Goal: Information Seeking & Learning: Ask a question

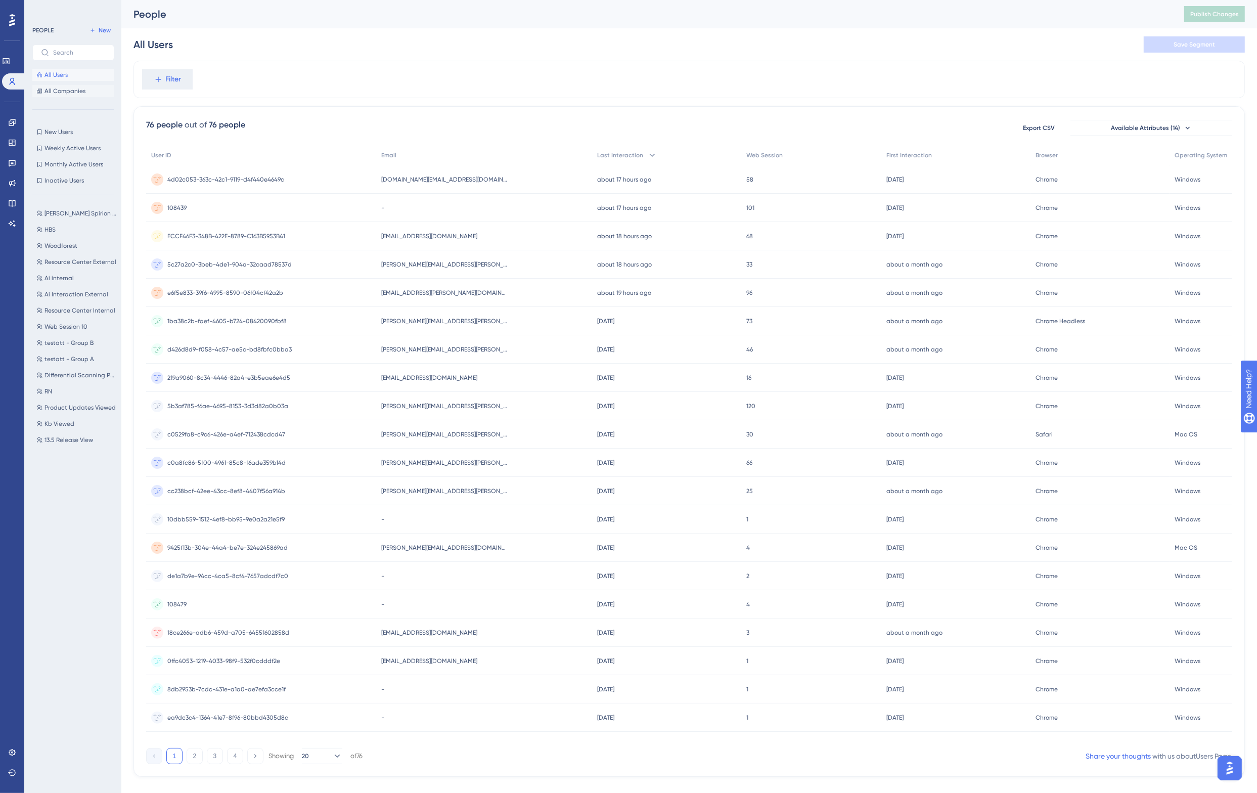
click at [56, 85] on button "All Companies" at bounding box center [73, 91] width 82 height 12
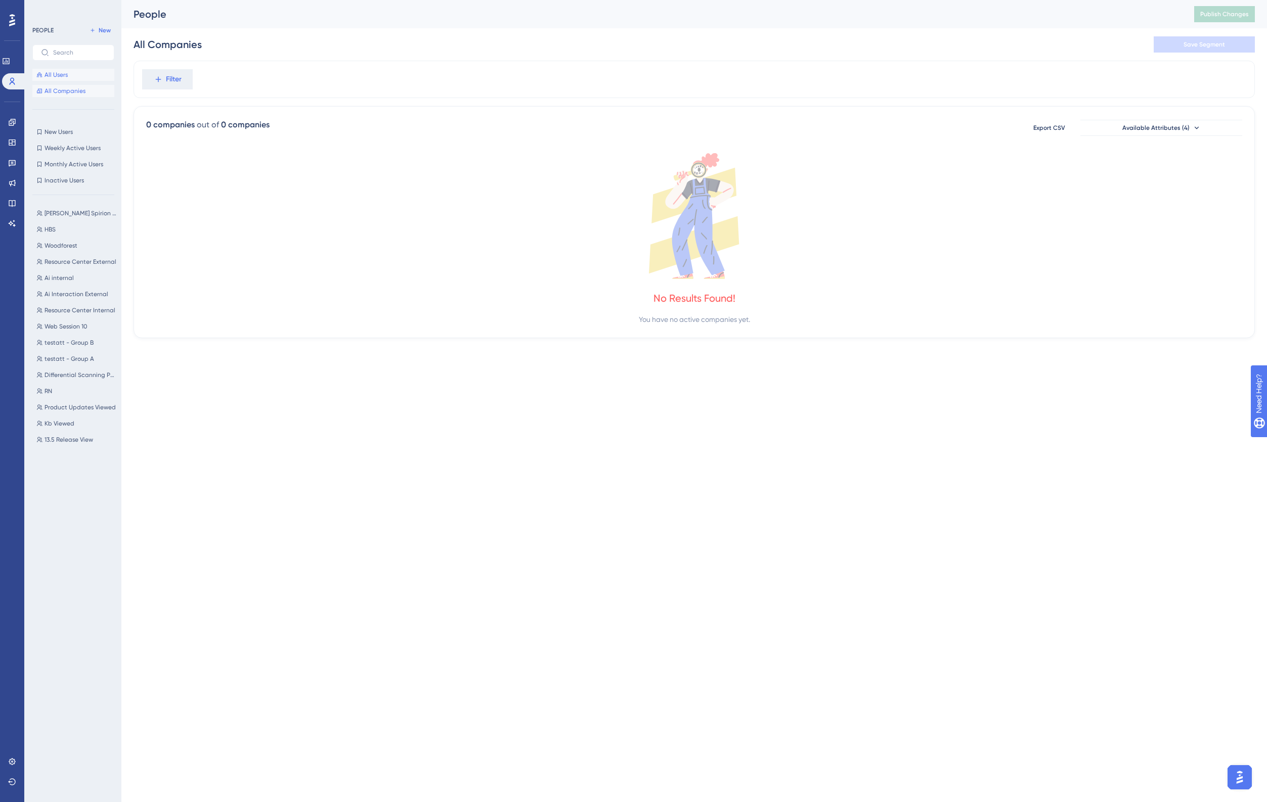
click at [53, 74] on span "All Users" at bounding box center [55, 75] width 23 height 8
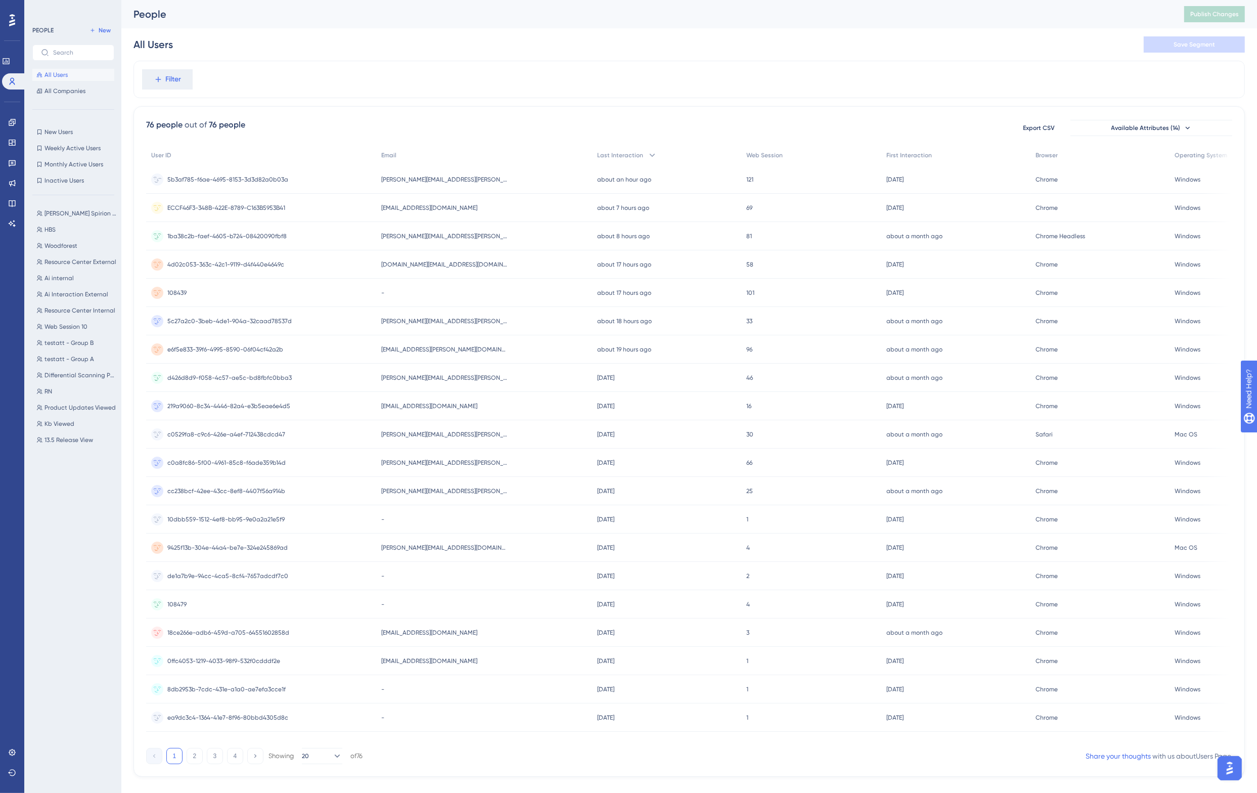
click at [334, 185] on div "5b3af785-f6ae-4695-8153-3d3d82a0b03a 5b3af785-f6ae-4695-8153-3d3d82a0b03a" at bounding box center [261, 179] width 230 height 28
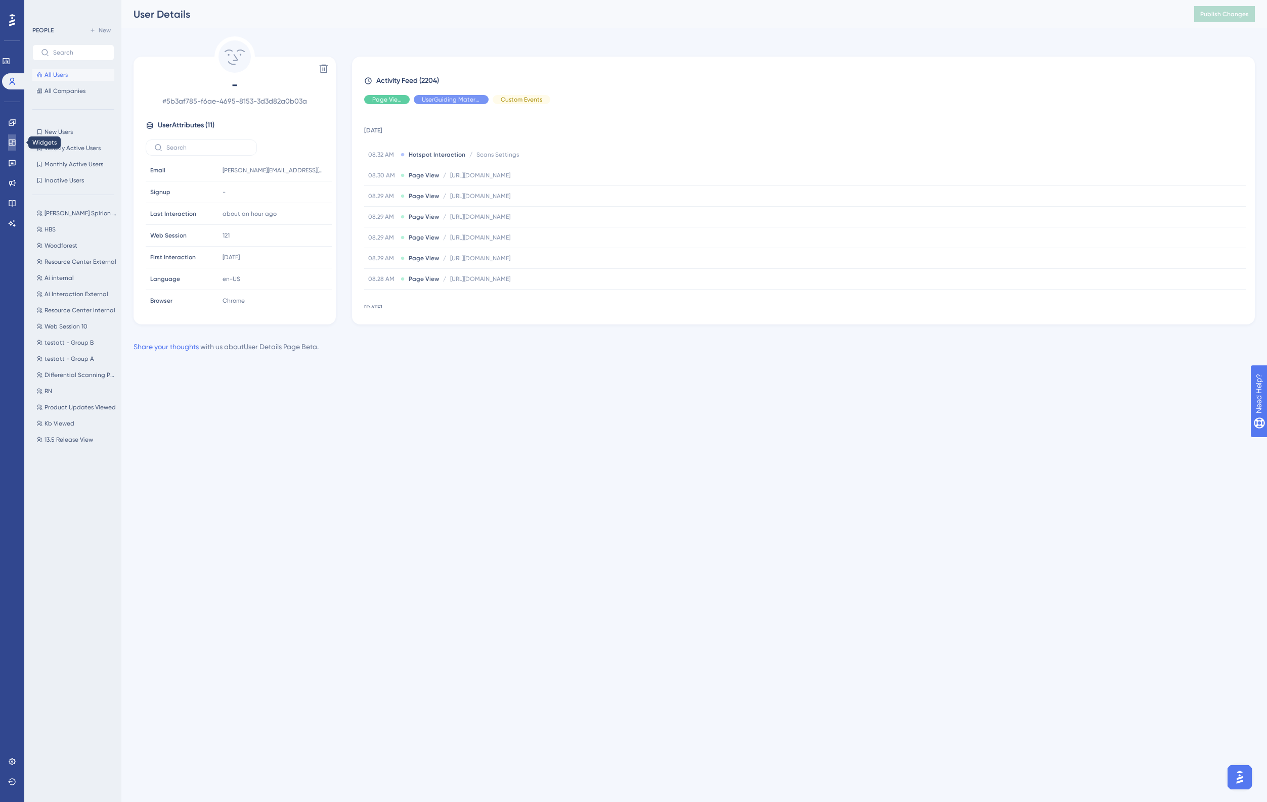
click at [12, 141] on icon at bounding box center [12, 143] width 7 height 6
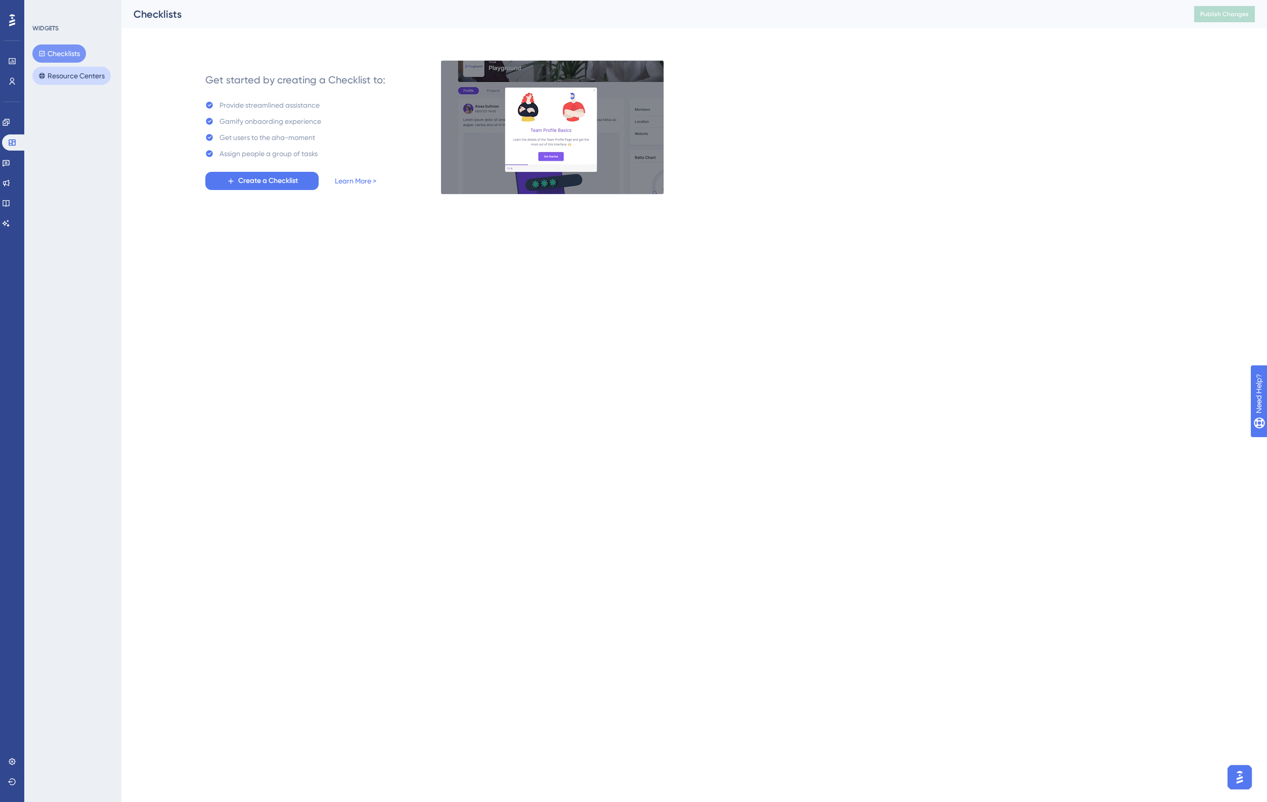
click at [65, 75] on button "Resource Centers" at bounding box center [71, 76] width 78 height 18
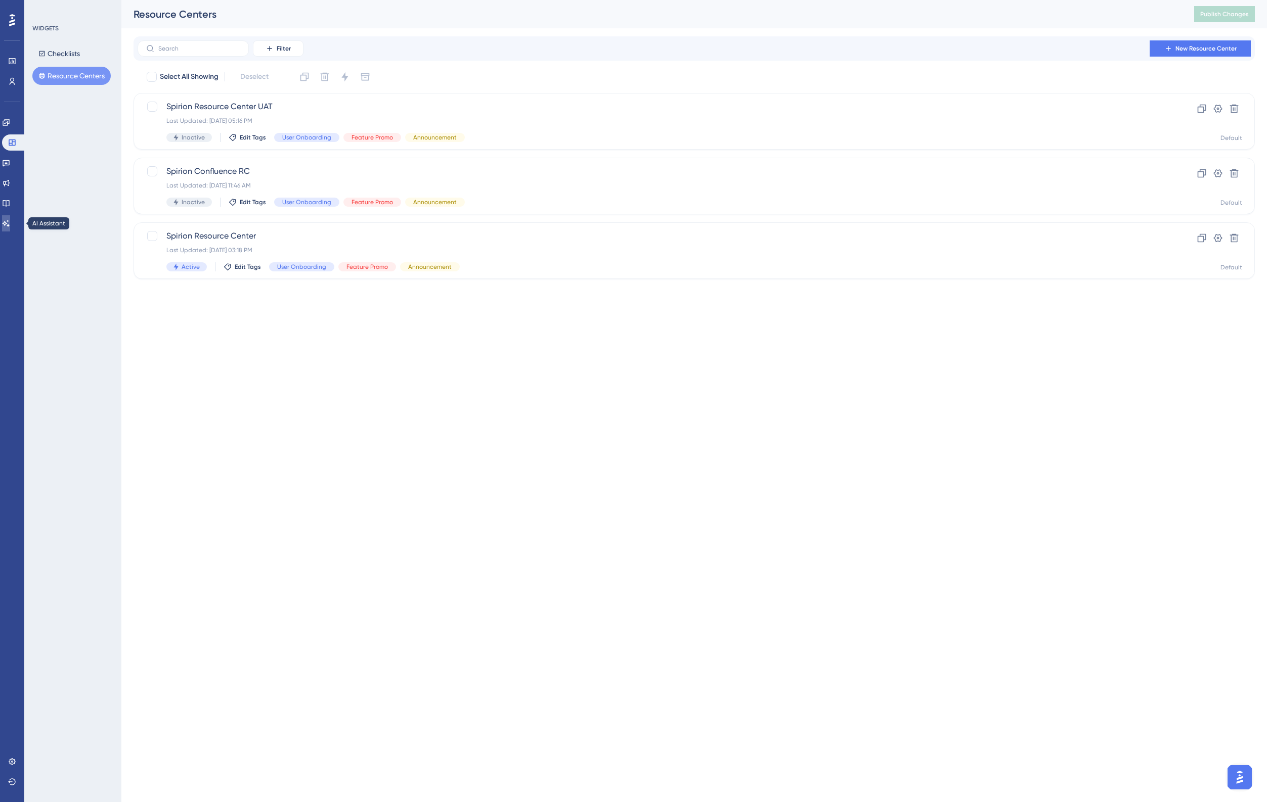
click at [10, 223] on icon at bounding box center [6, 223] width 7 height 7
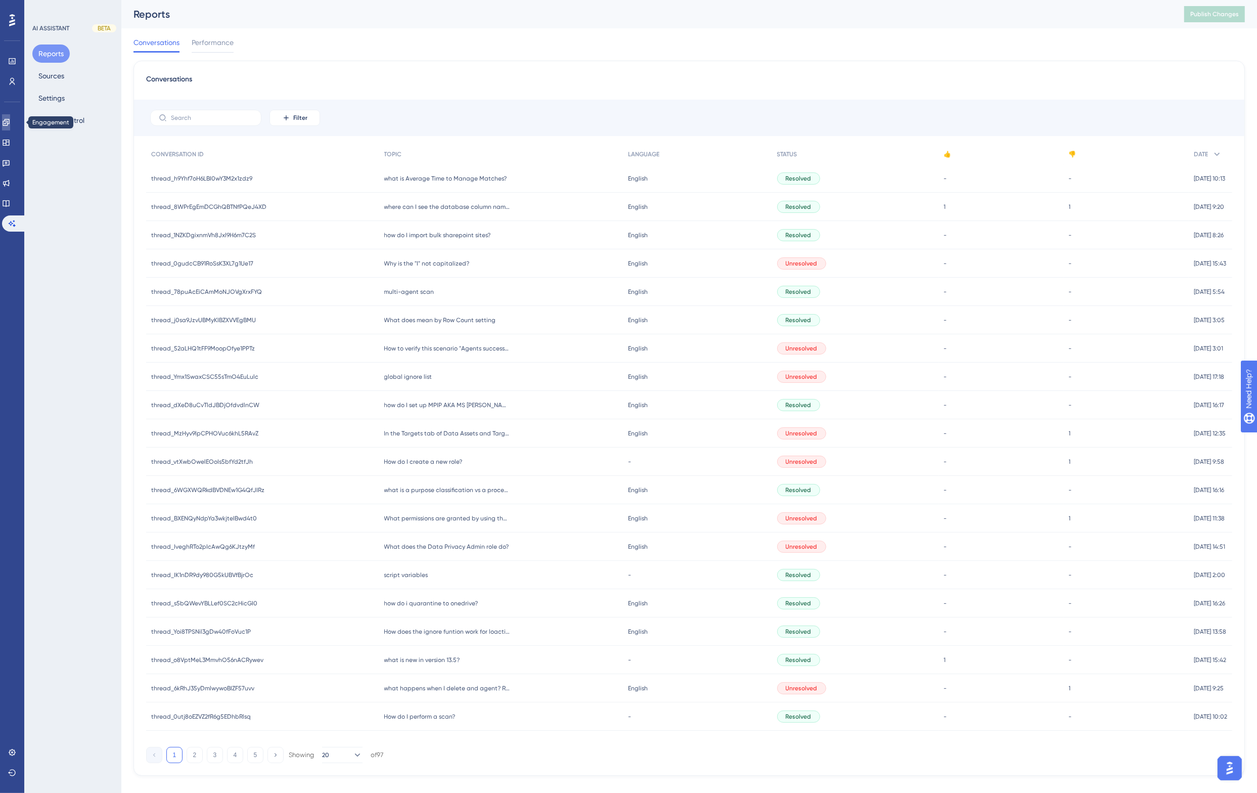
click at [9, 120] on icon at bounding box center [6, 122] width 7 height 7
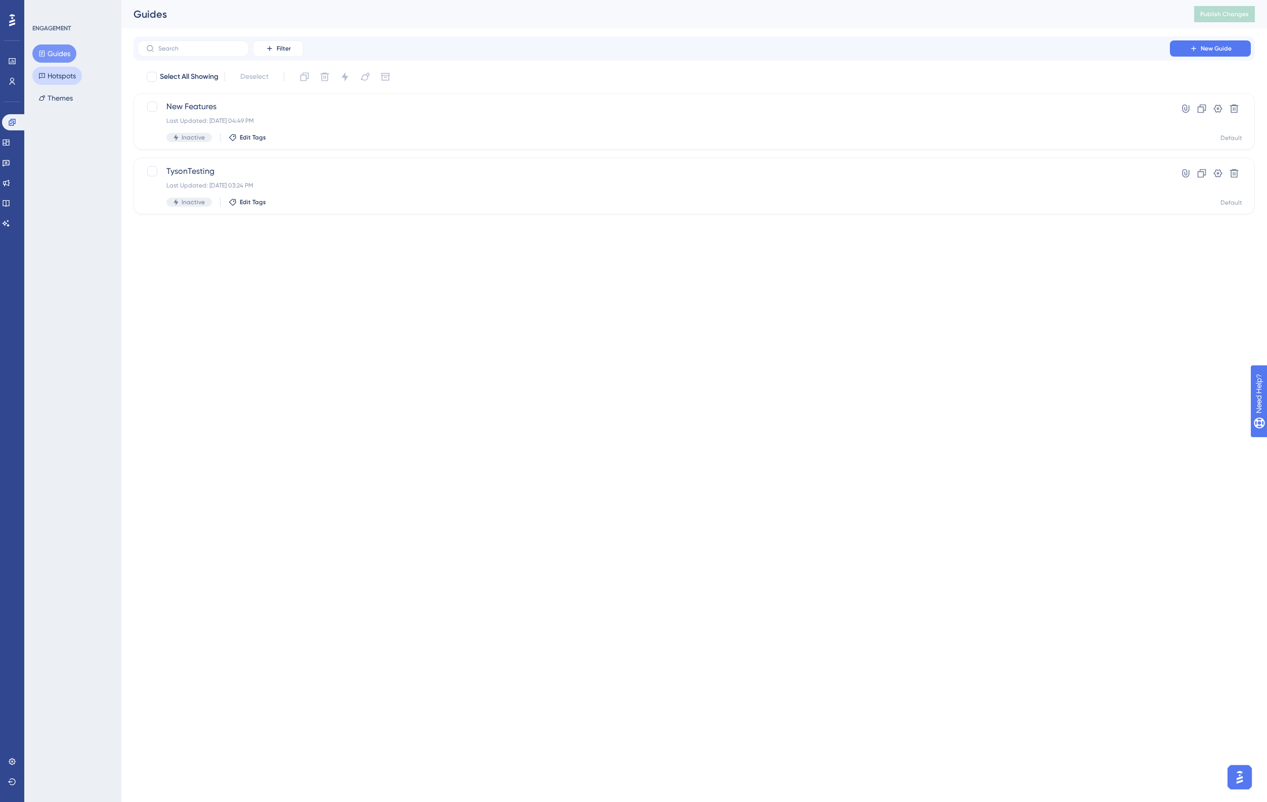
click at [58, 76] on button "Hotspots" at bounding box center [57, 76] width 50 height 18
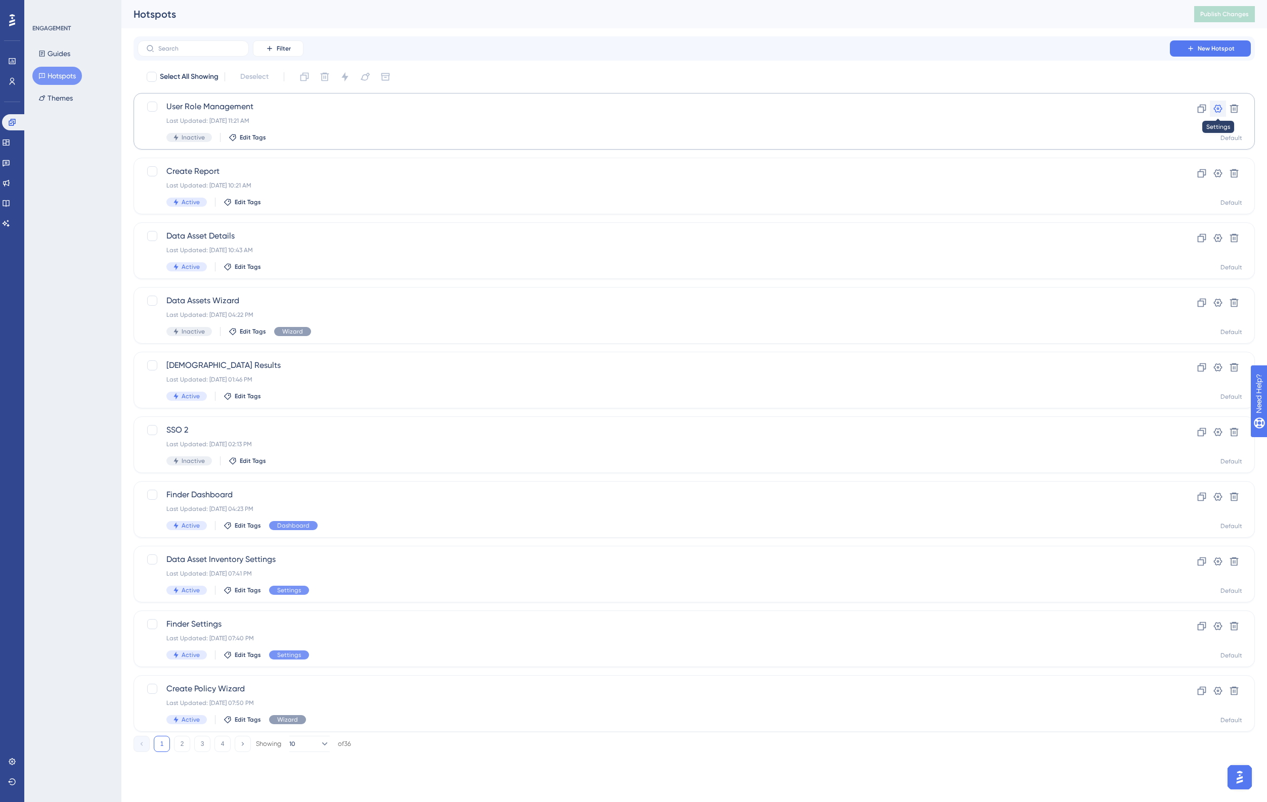
click at [1215, 108] on icon at bounding box center [1217, 109] width 10 height 10
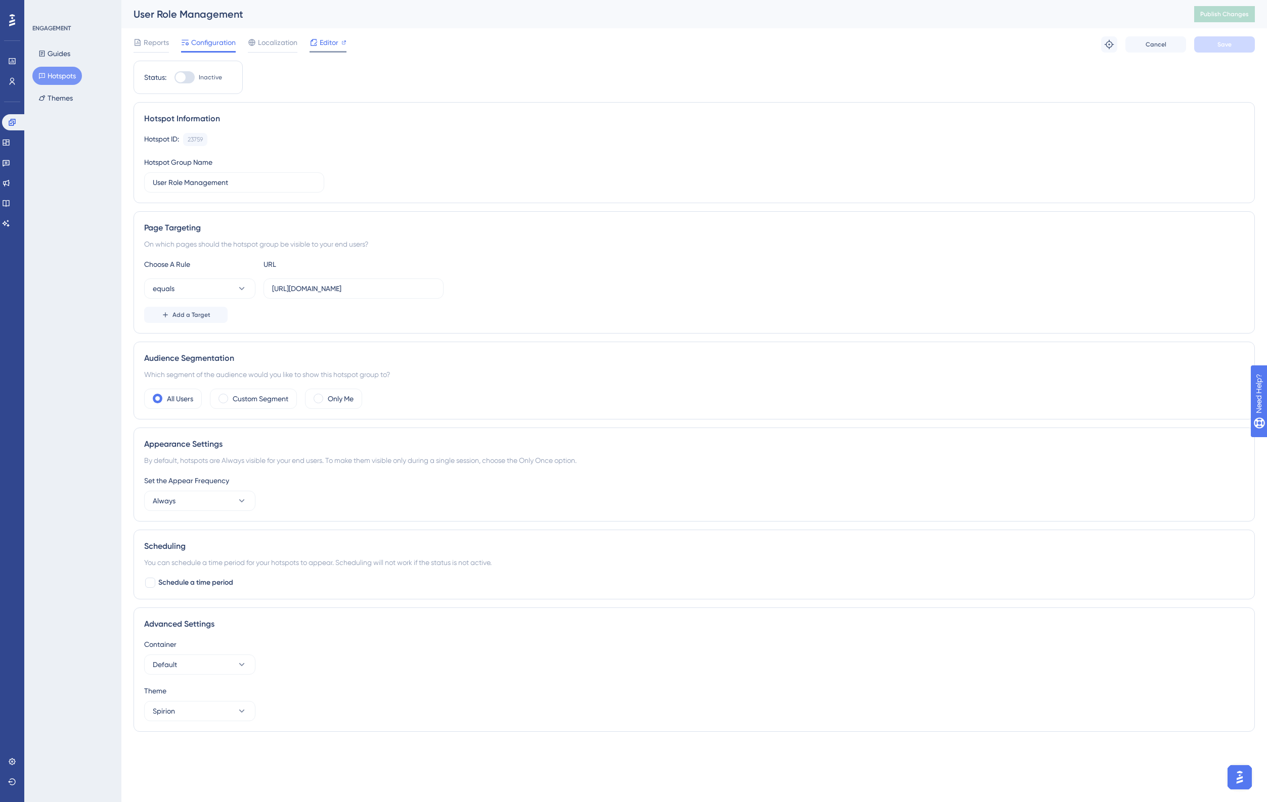
click at [317, 42] on icon at bounding box center [313, 42] width 8 height 8
click at [1223, 15] on span "Publish Changes" at bounding box center [1224, 14] width 49 height 8
click at [185, 76] on div at bounding box center [180, 77] width 10 height 10
click at [174, 77] on input "Inactive" at bounding box center [174, 77] width 1 height 1
checkbox input "true"
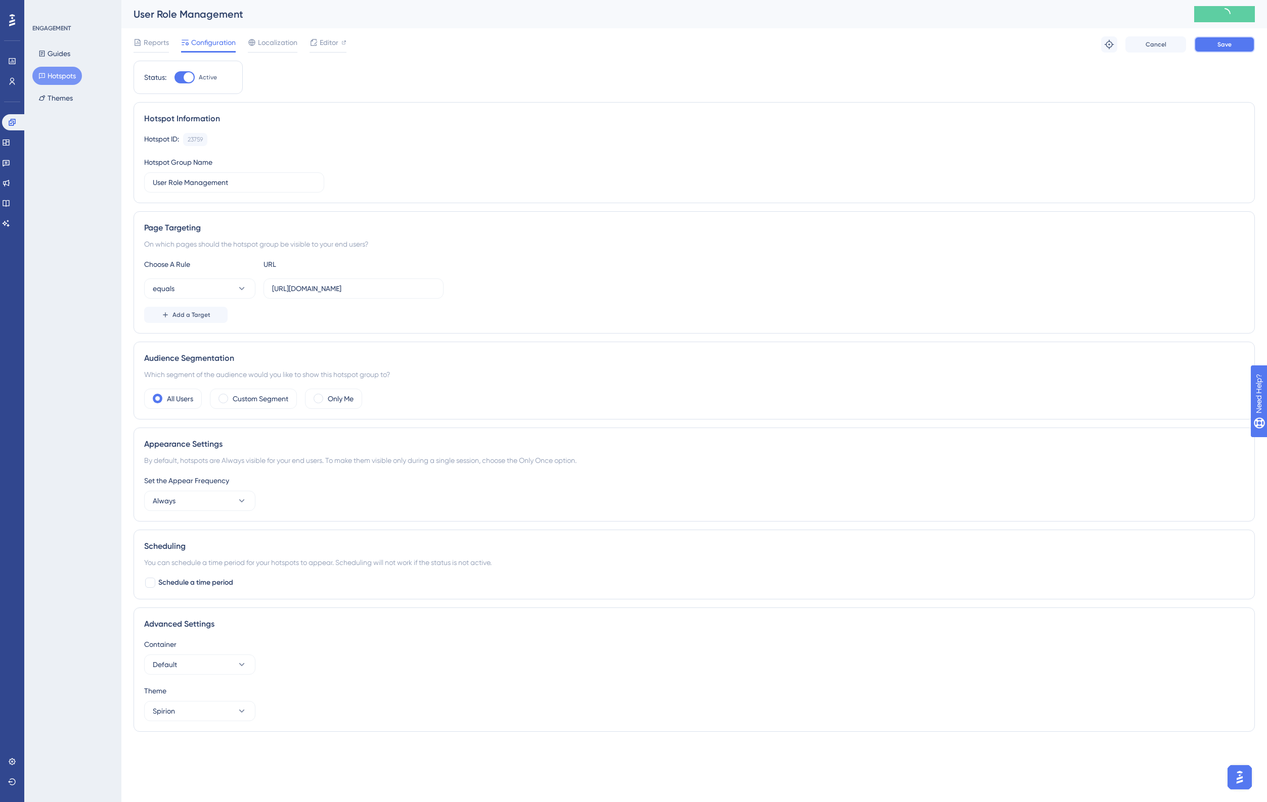
click at [1227, 44] on span "Save" at bounding box center [1224, 44] width 14 height 8
click at [1215, 10] on button "Publish Changes" at bounding box center [1224, 14] width 61 height 16
click at [693, 52] on div "Reports Configuration Localization Editor Cancel Save" at bounding box center [693, 44] width 1121 height 32
click at [10, 222] on icon at bounding box center [6, 223] width 8 height 8
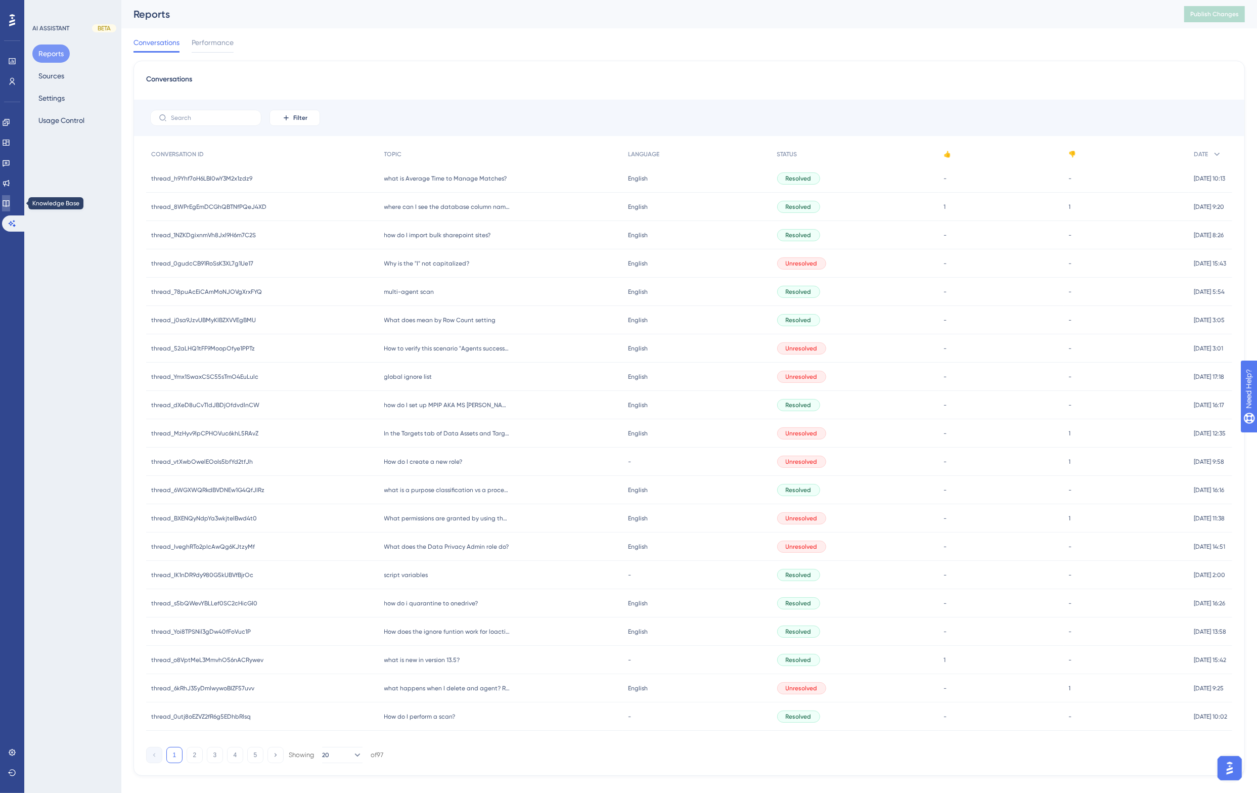
click at [10, 202] on icon at bounding box center [6, 203] width 8 height 8
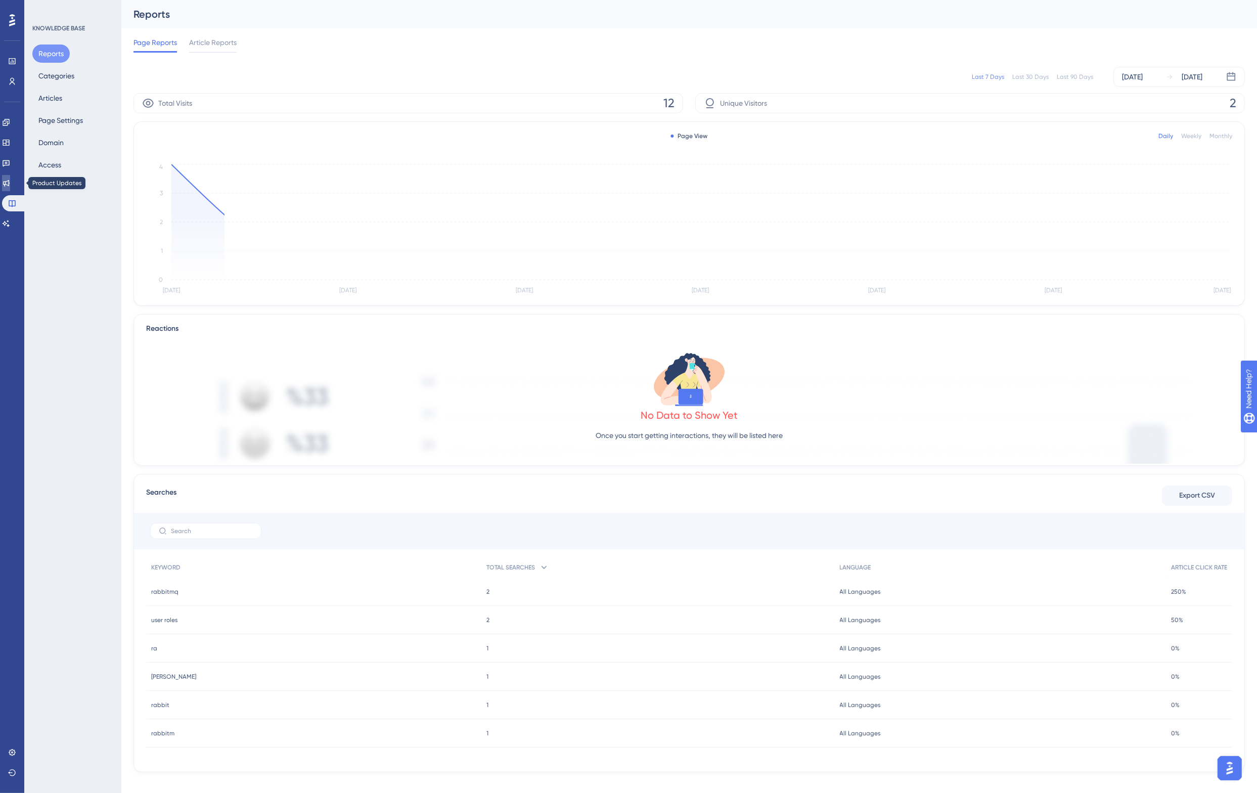
click at [10, 181] on icon at bounding box center [6, 183] width 8 height 8
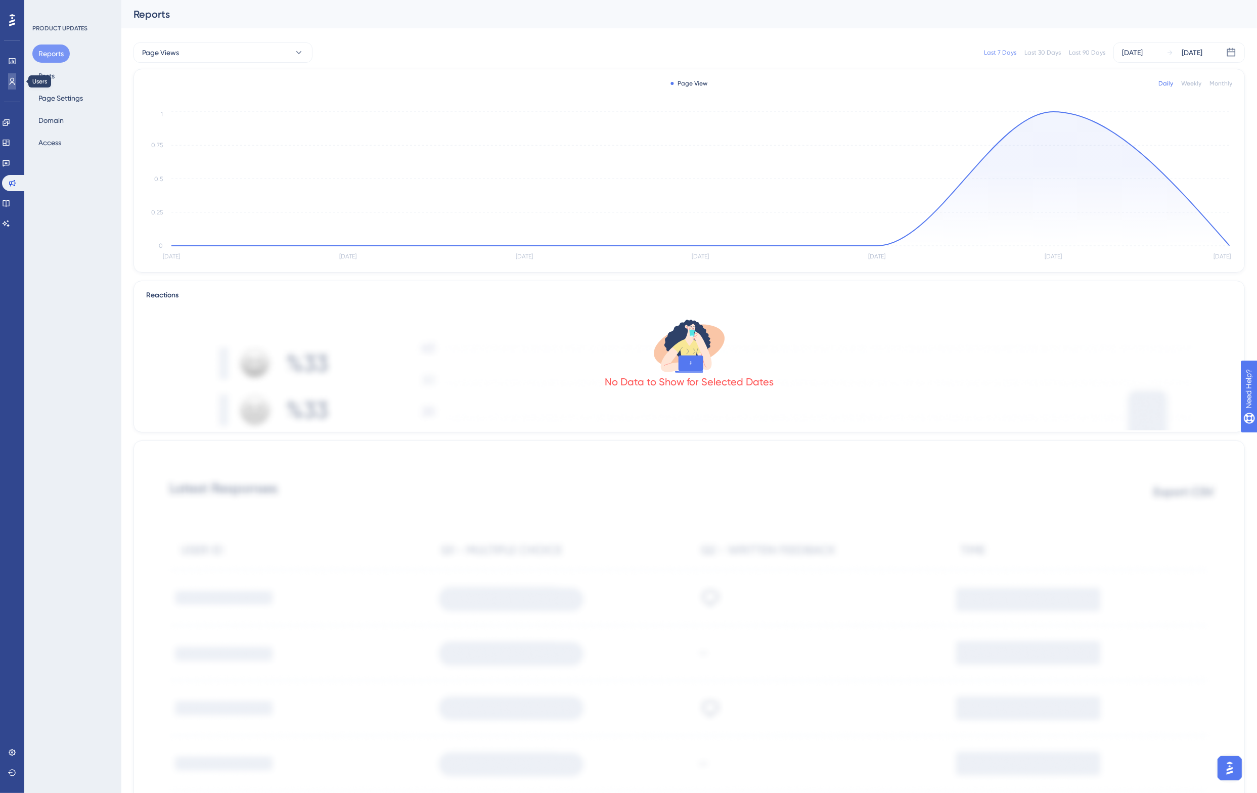
click at [13, 86] on link at bounding box center [12, 81] width 8 height 16
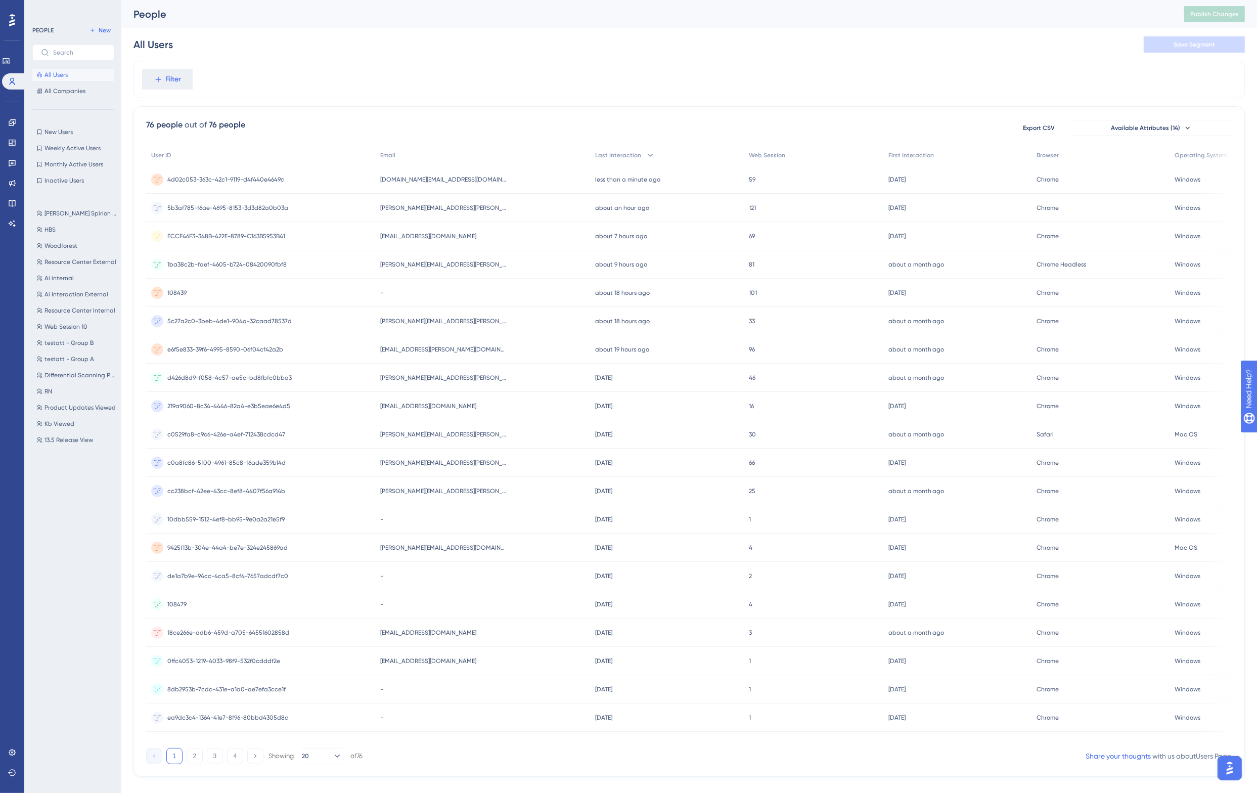
click at [420, 207] on span "[PERSON_NAME][EMAIL_ADDRESS][PERSON_NAME][DOMAIN_NAME]" at bounding box center [443, 208] width 126 height 8
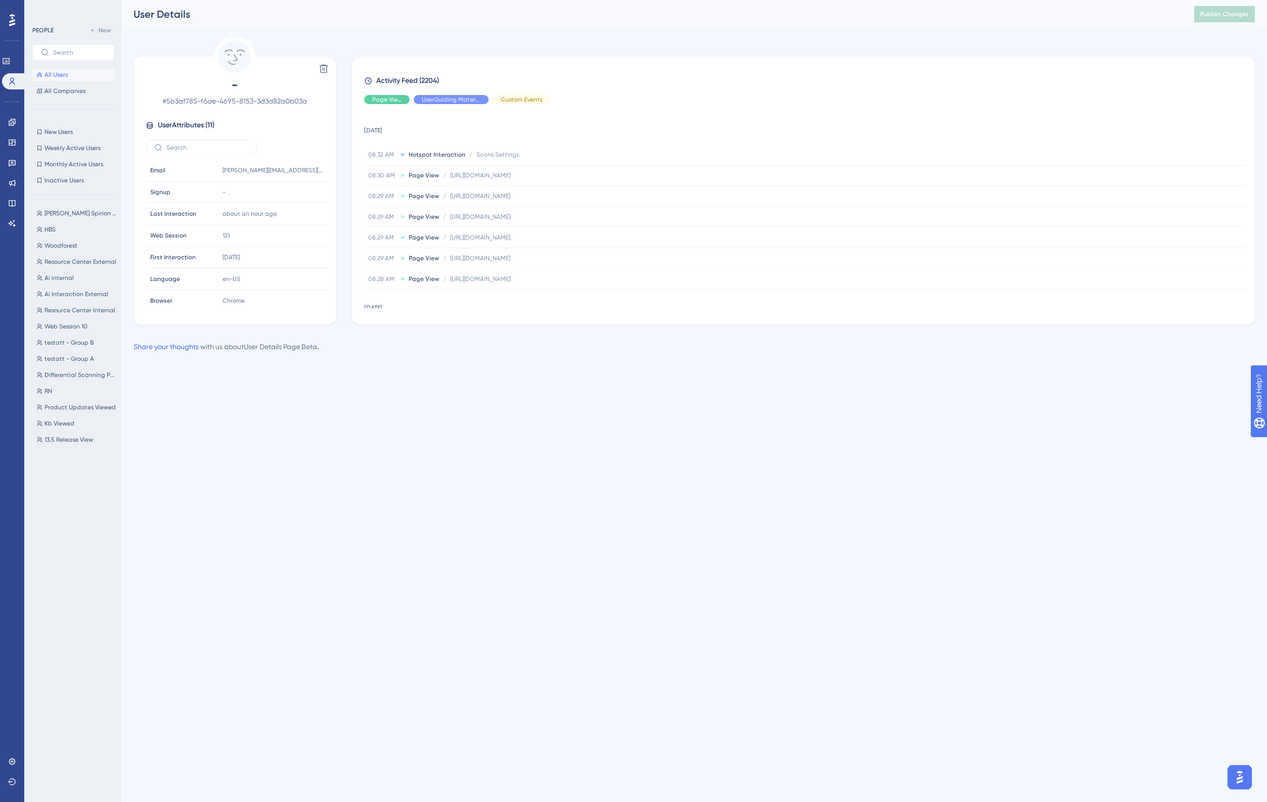
click at [559, 26] on div "User Details Publish Changes" at bounding box center [693, 14] width 1145 height 28
click at [10, 65] on icon at bounding box center [6, 61] width 8 height 8
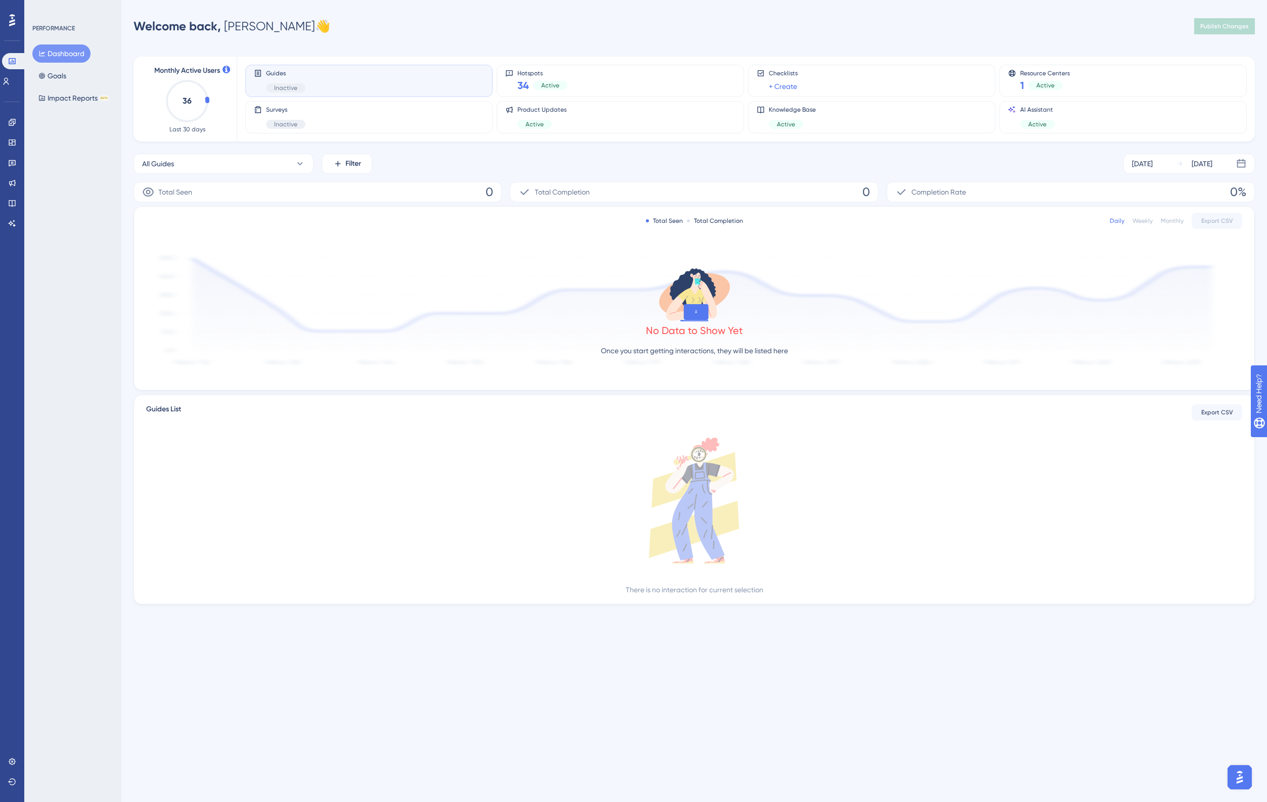
click at [509, 44] on div "Monthly Active Users 36 Last 30 days Guides Inactive Hotspots 34 Active Checkli…" at bounding box center [693, 324] width 1121 height 560
click at [15, 205] on icon at bounding box center [12, 203] width 7 height 7
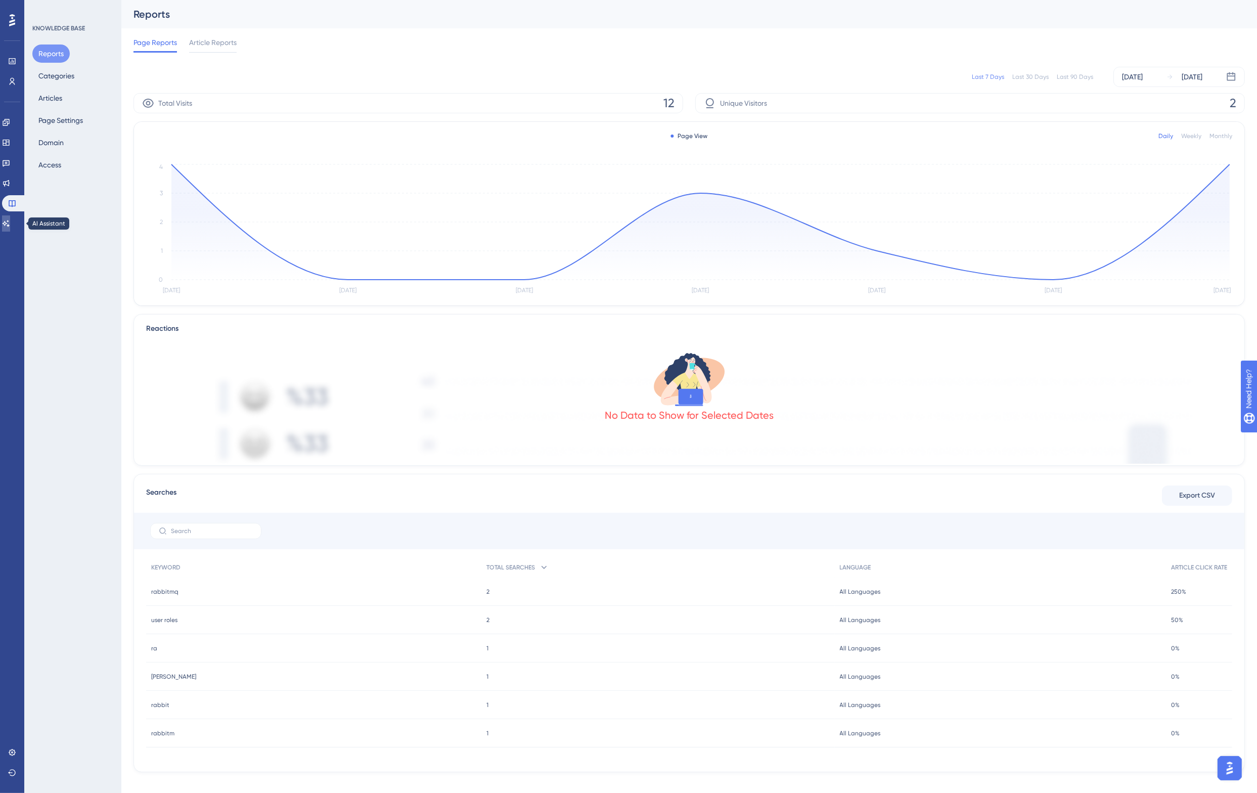
click at [7, 227] on link at bounding box center [6, 223] width 8 height 16
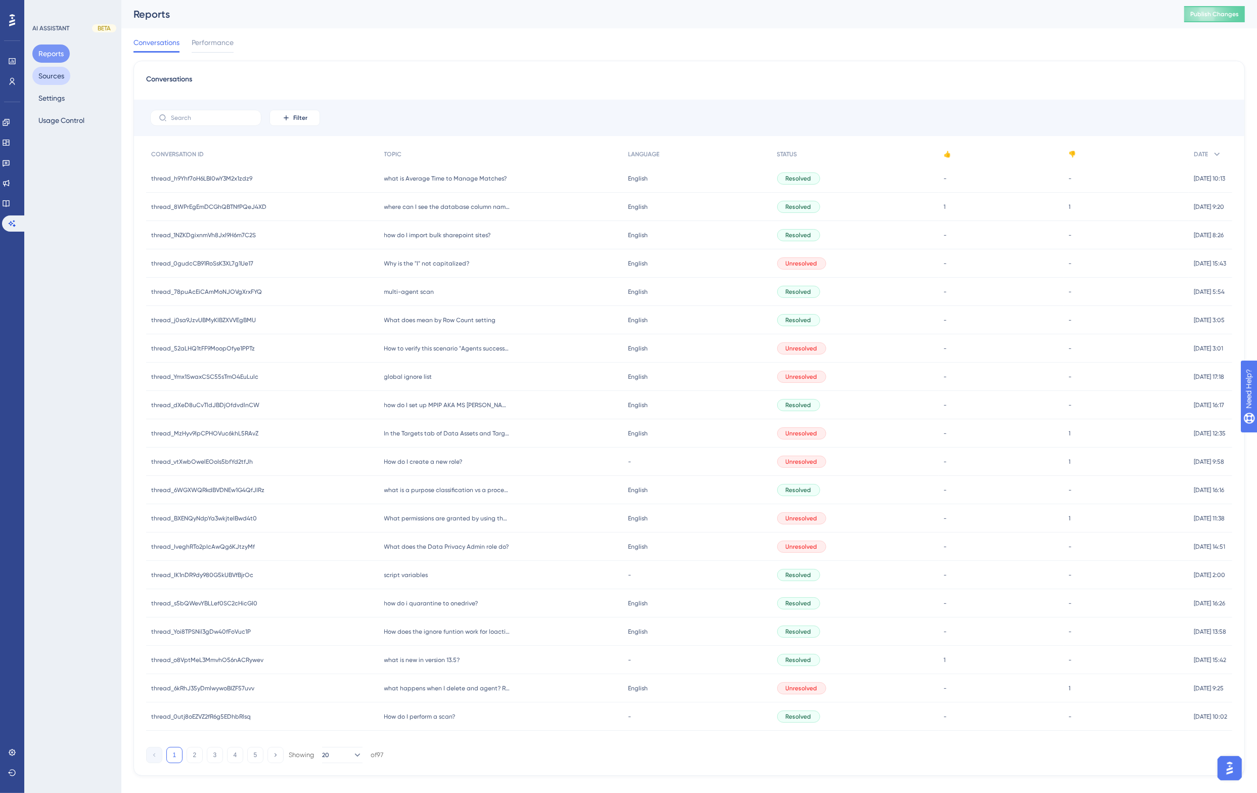
click at [52, 77] on button "Sources" at bounding box center [51, 76] width 38 height 18
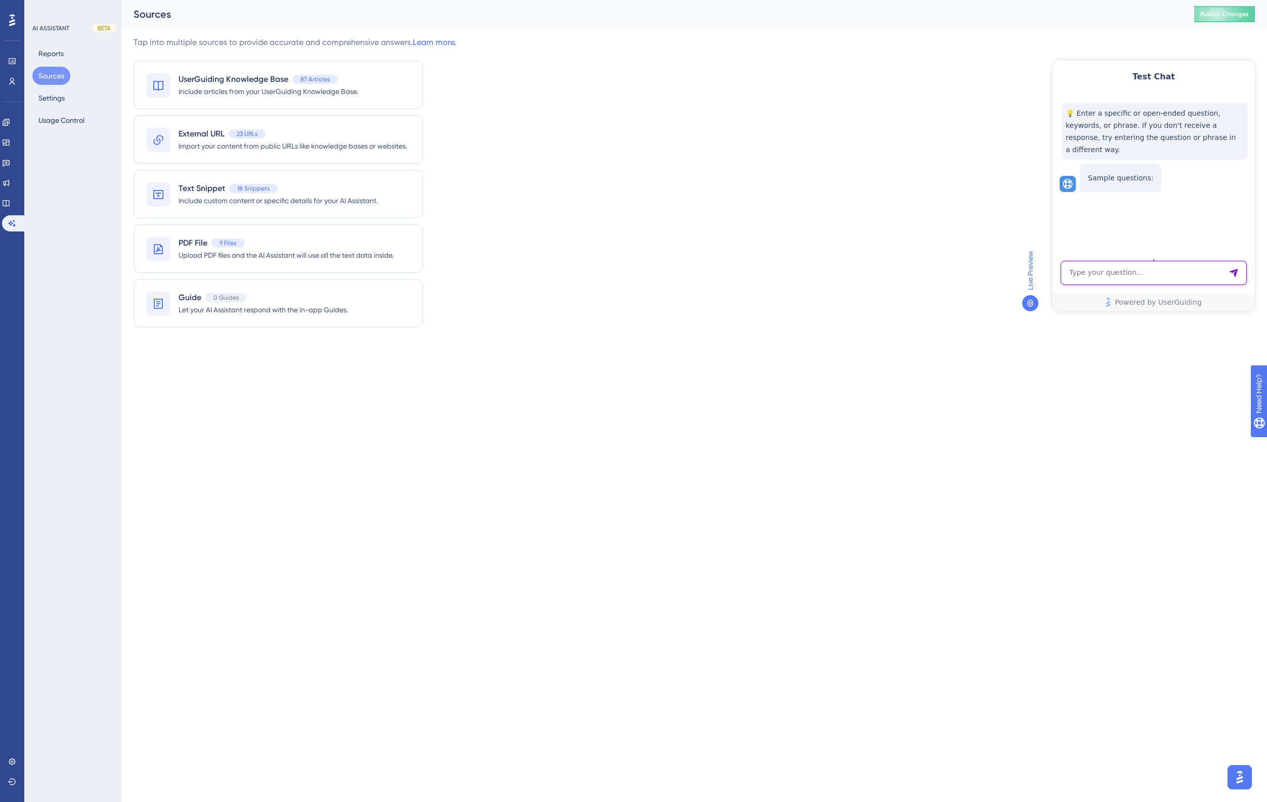
click at [1121, 272] on textarea "AI Assistant Text Input" at bounding box center [1153, 273] width 186 height 24
type textarea "what is [PERSON_NAME] used for in sensitive data platform?"
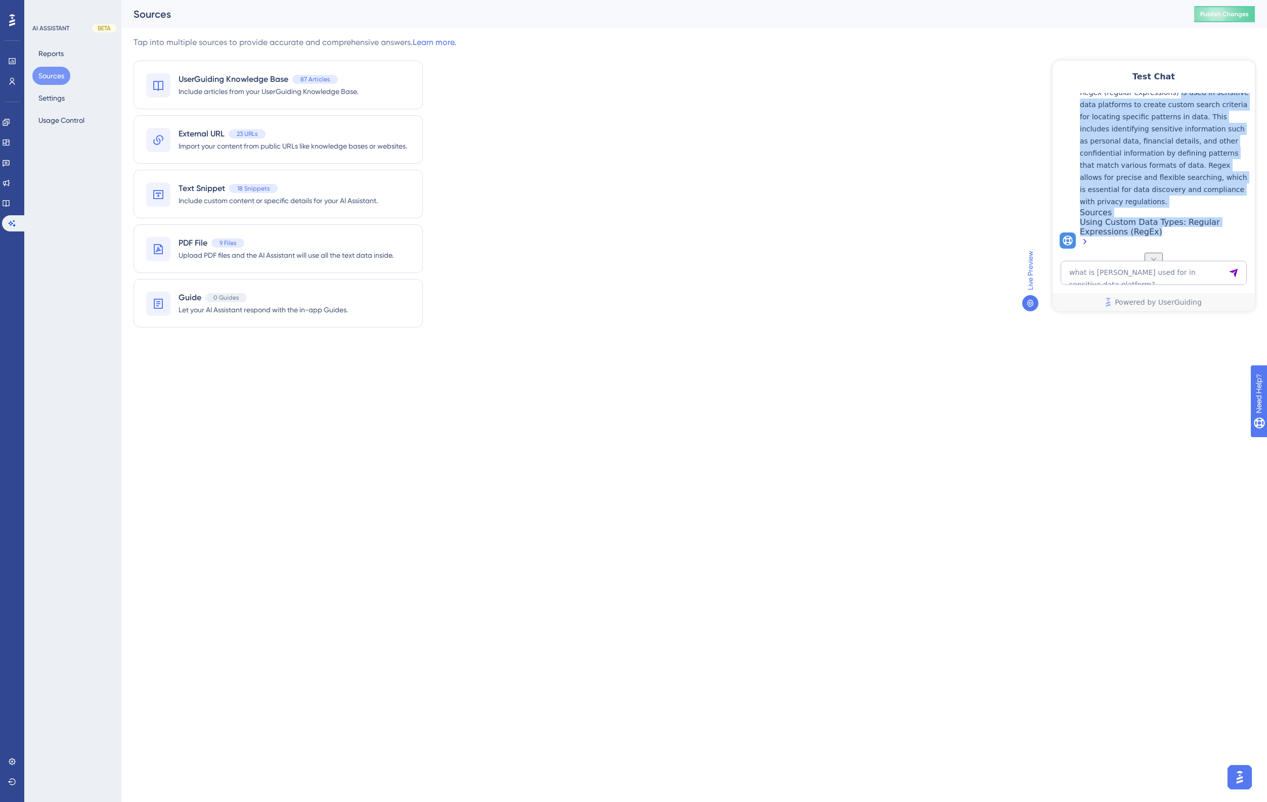
scroll to position [211, 0]
drag, startPoint x: 1174, startPoint y: 143, endPoint x: 1161, endPoint y: 195, distance: 53.6
click at [1161, 195] on p "Regex (regular expressions) is used in sensitive data platforms to create custo…" at bounding box center [1164, 146] width 170 height 121
copy p "is used in sensitive data platforms to create custom search criteria for locati…"
click at [1154, 152] on p "Regex (regular expressions) is used in sensitive data platforms to create custo…" at bounding box center [1164, 146] width 170 height 121
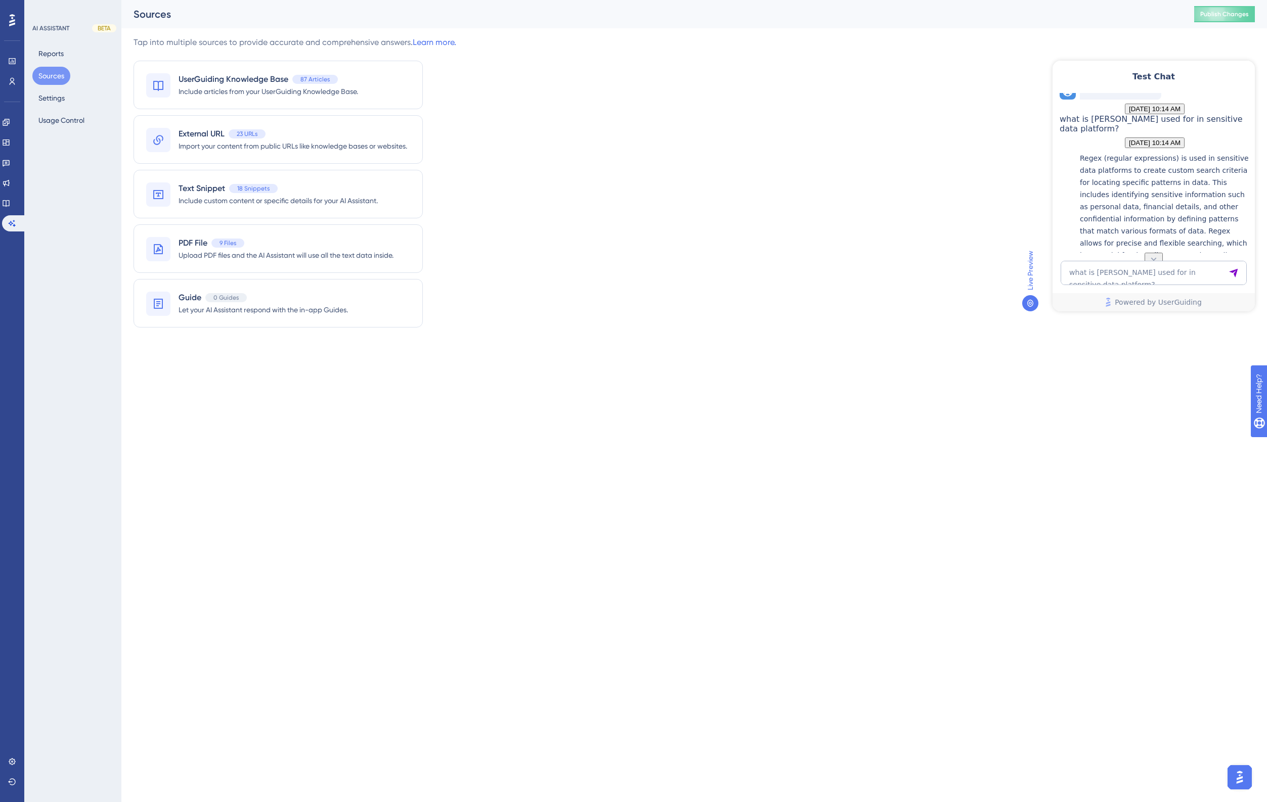
scroll to position [84, 0]
click at [1149, 279] on textarea "what is [PERSON_NAME] used for in sensitive data platform?" at bounding box center [1153, 273] width 186 height 24
type textarea "where can i perform regex searches?"
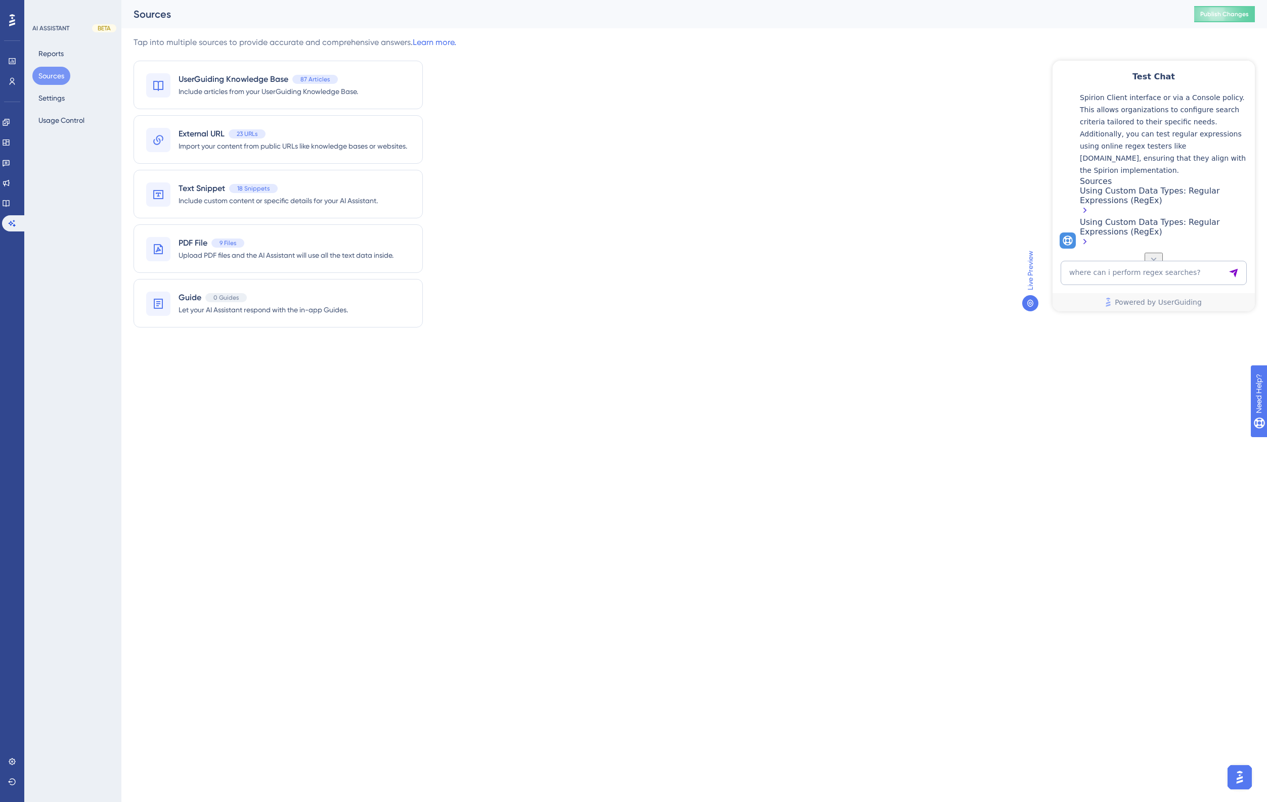
scroll to position [440, 0]
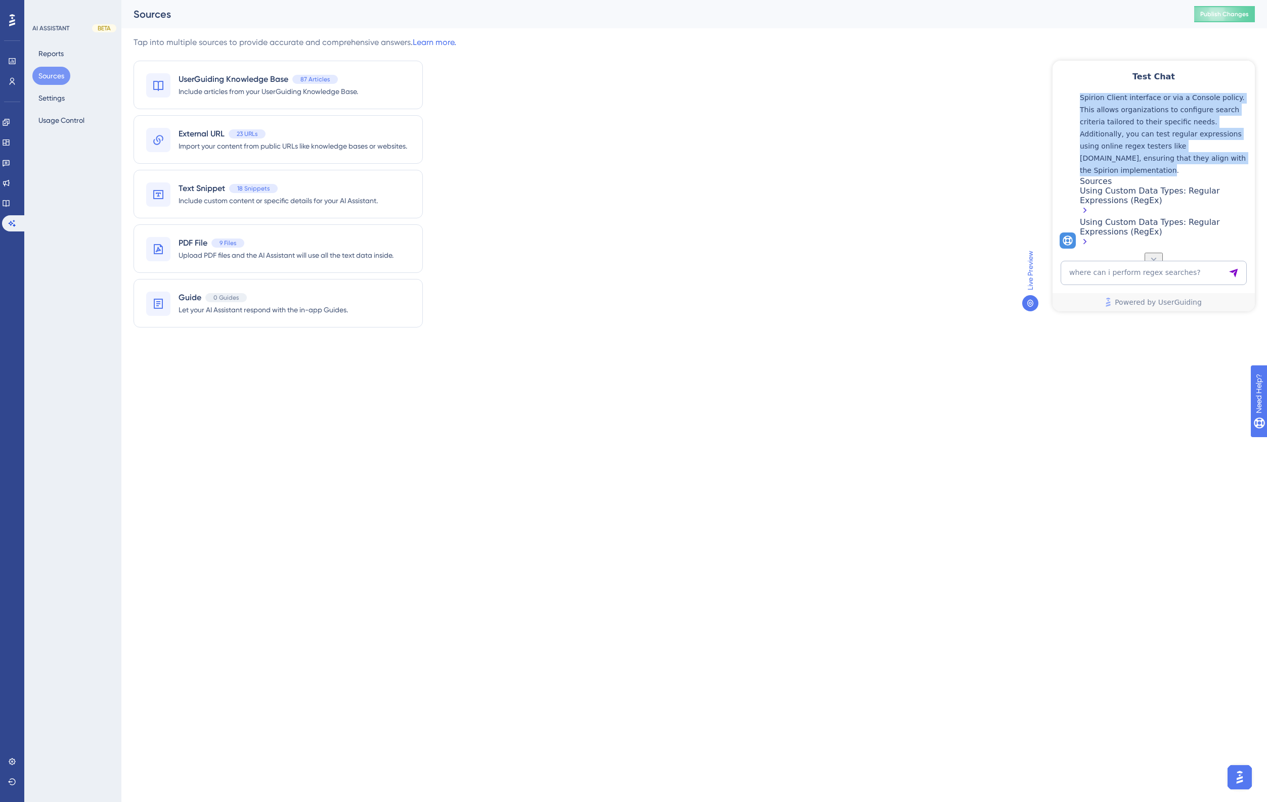
drag, startPoint x: 1189, startPoint y: 131, endPoint x: 1141, endPoint y: 229, distance: 108.8
click at [1141, 176] on div "You can perform regex searches using the Spirion Sensitive Data Platform. Regul…" at bounding box center [1164, 115] width 170 height 121
copy div "Regular expressions can be run directly from the Spirion Client interface or vi…"
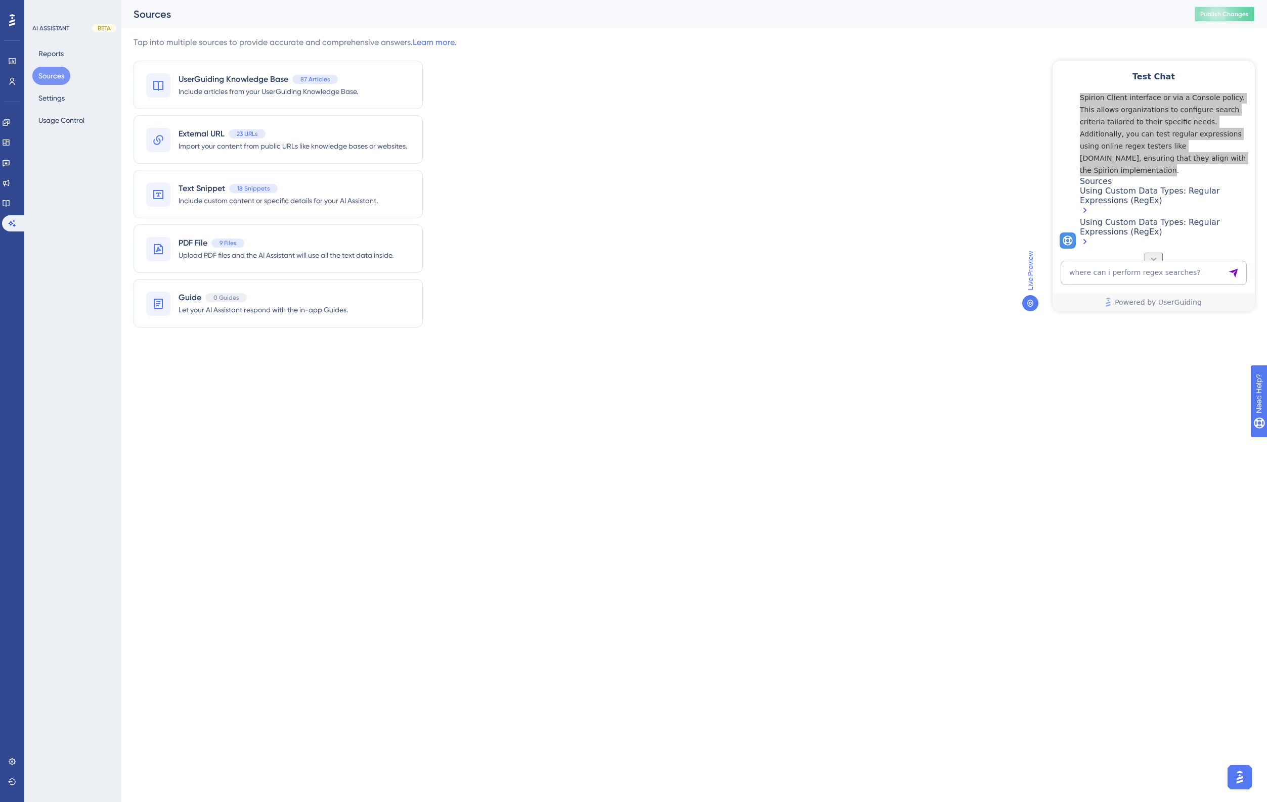
click at [1202, 11] on span "Publish Changes" at bounding box center [1224, 14] width 49 height 8
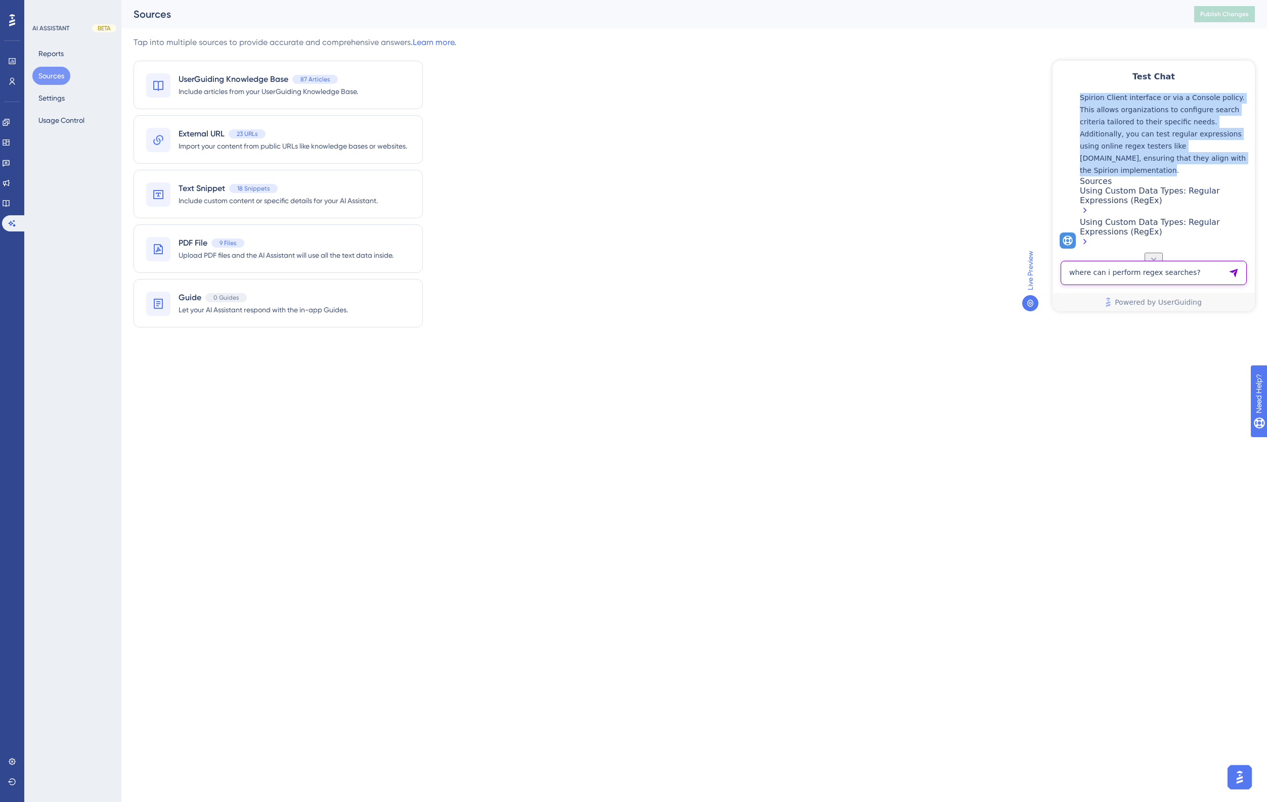
click at [1185, 268] on textarea "where can i perform regex searches?" at bounding box center [1153, 273] width 186 height 24
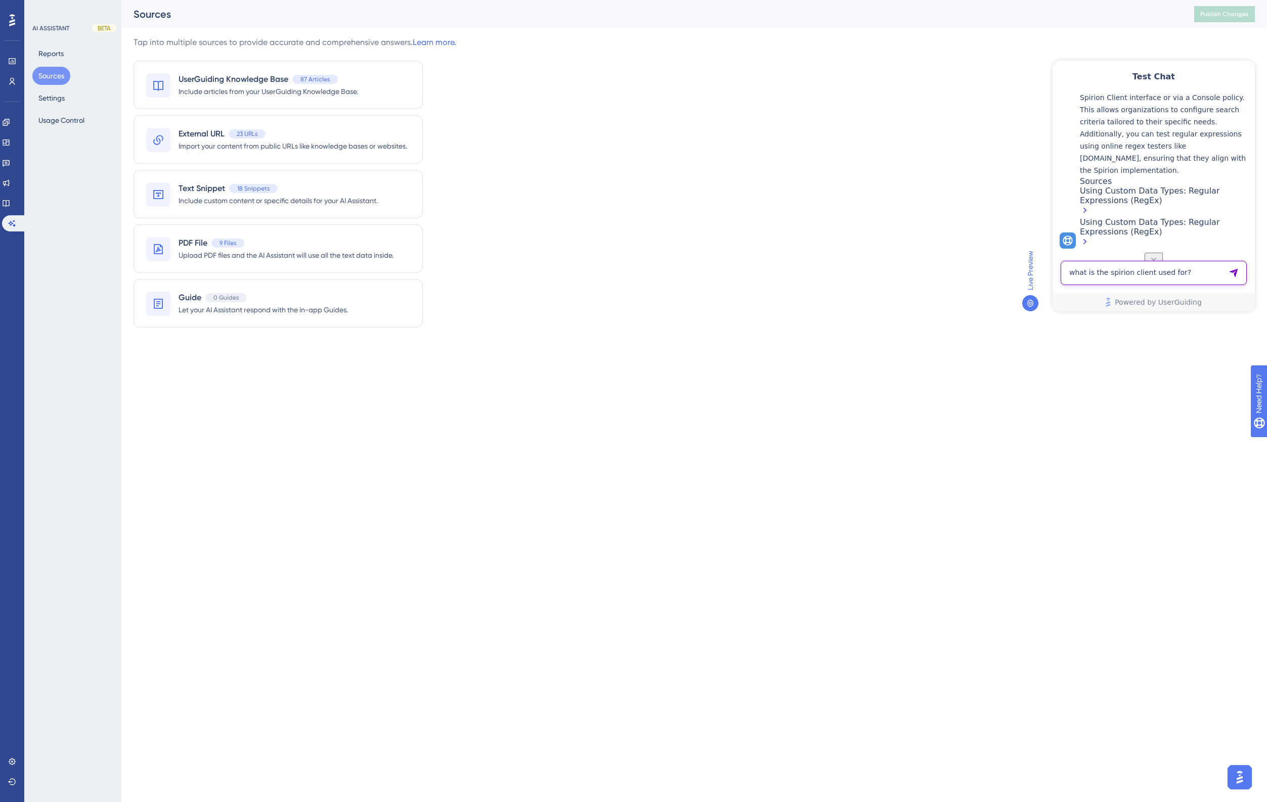
type textarea "what is the spirion client used for?"
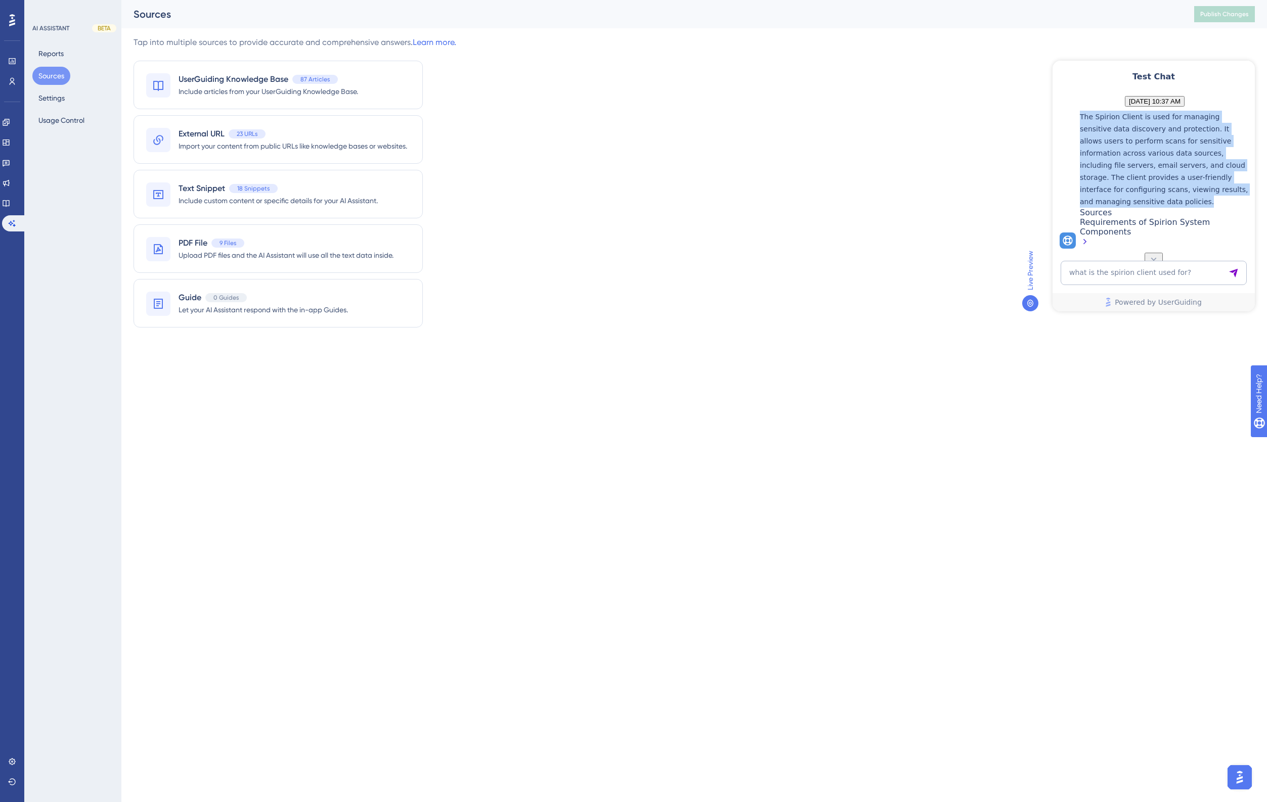
drag, startPoint x: 1212, startPoint y: 188, endPoint x: 1077, endPoint y: 107, distance: 157.4
click at [1077, 111] on div "The Spirion Client is used for managing sensitive data discovery and protection…" at bounding box center [1154, 180] width 190 height 138
copy p "The Spirion Client is used for managing sensitive data discovery and protection…"
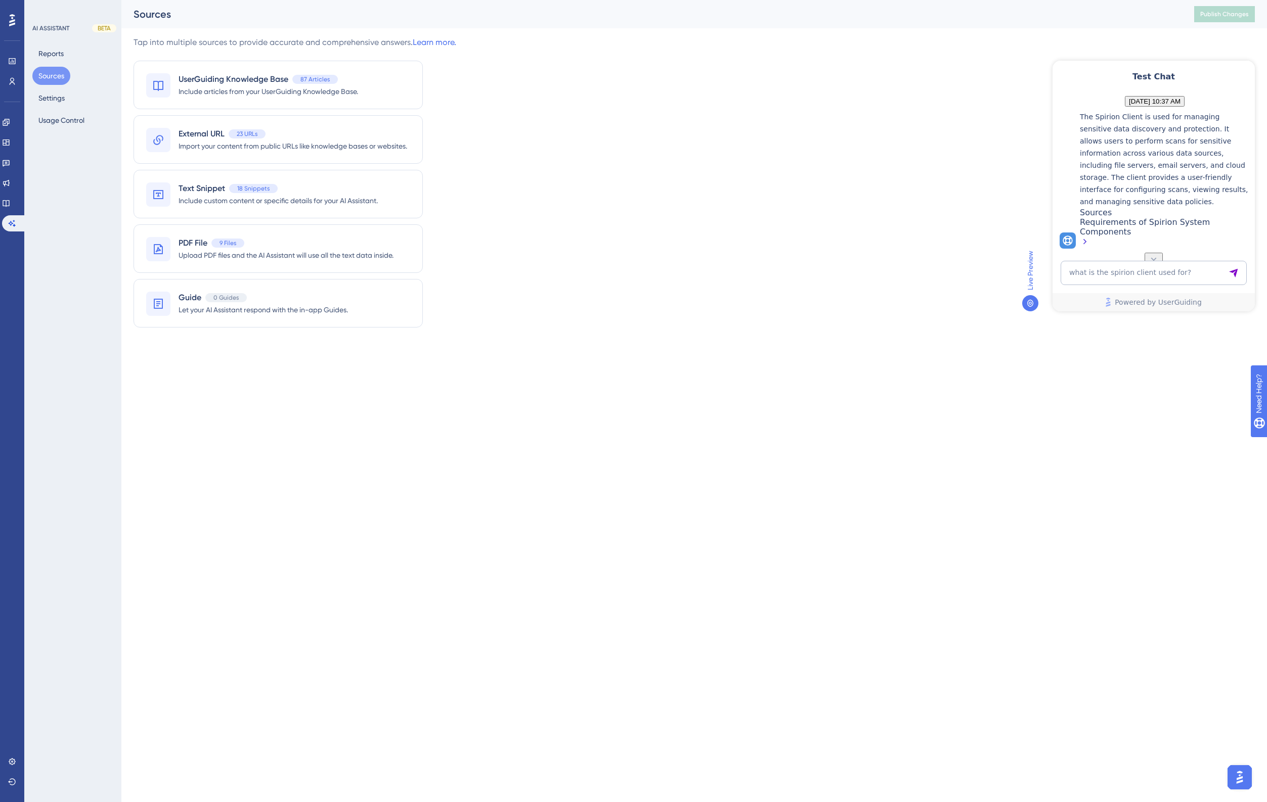
click at [1106, 233] on div "Requirements of Spirion System Components" at bounding box center [1164, 232] width 170 height 31
